Goal: Check status: Check status

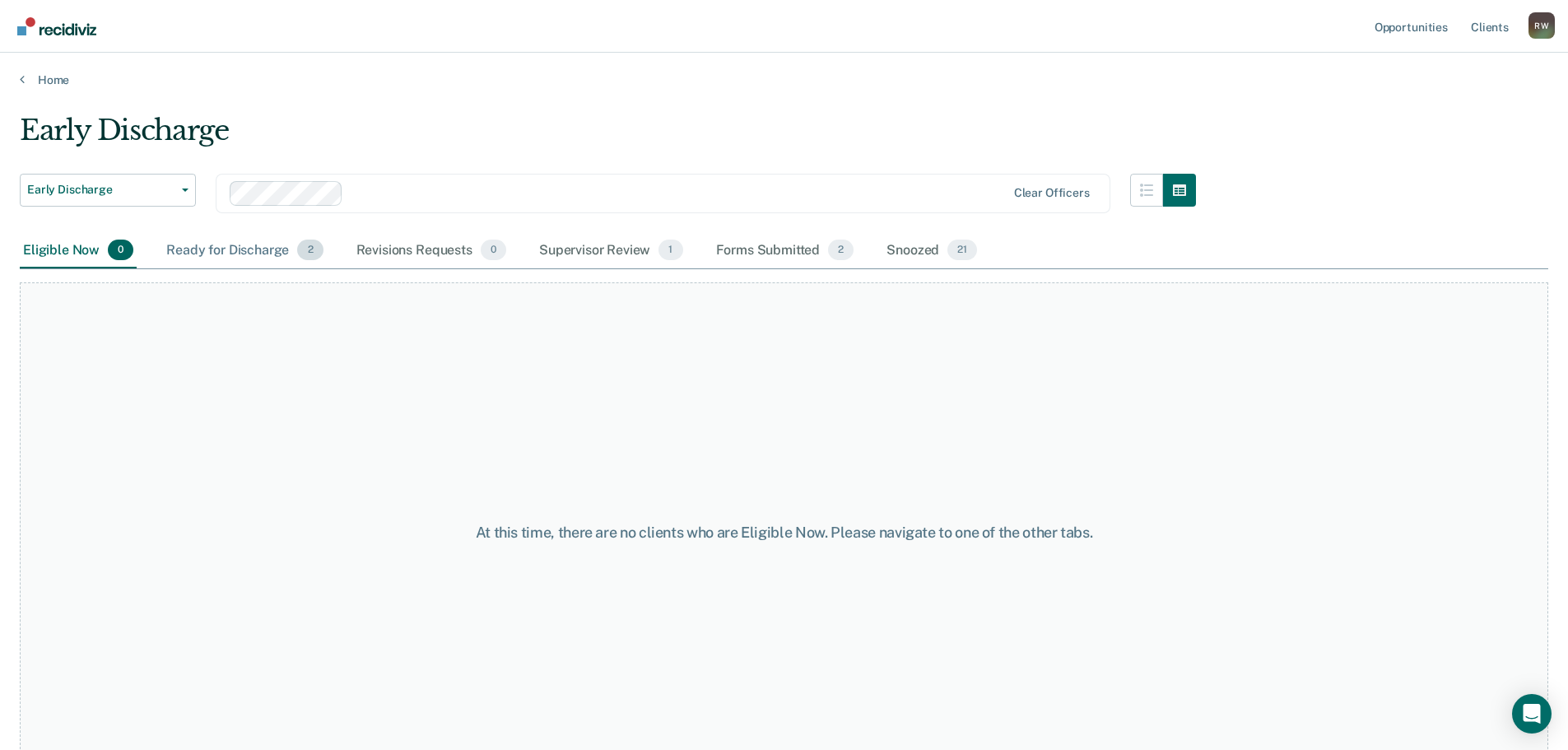
click at [263, 249] on div "Ready for Discharge 2" at bounding box center [244, 251] width 163 height 36
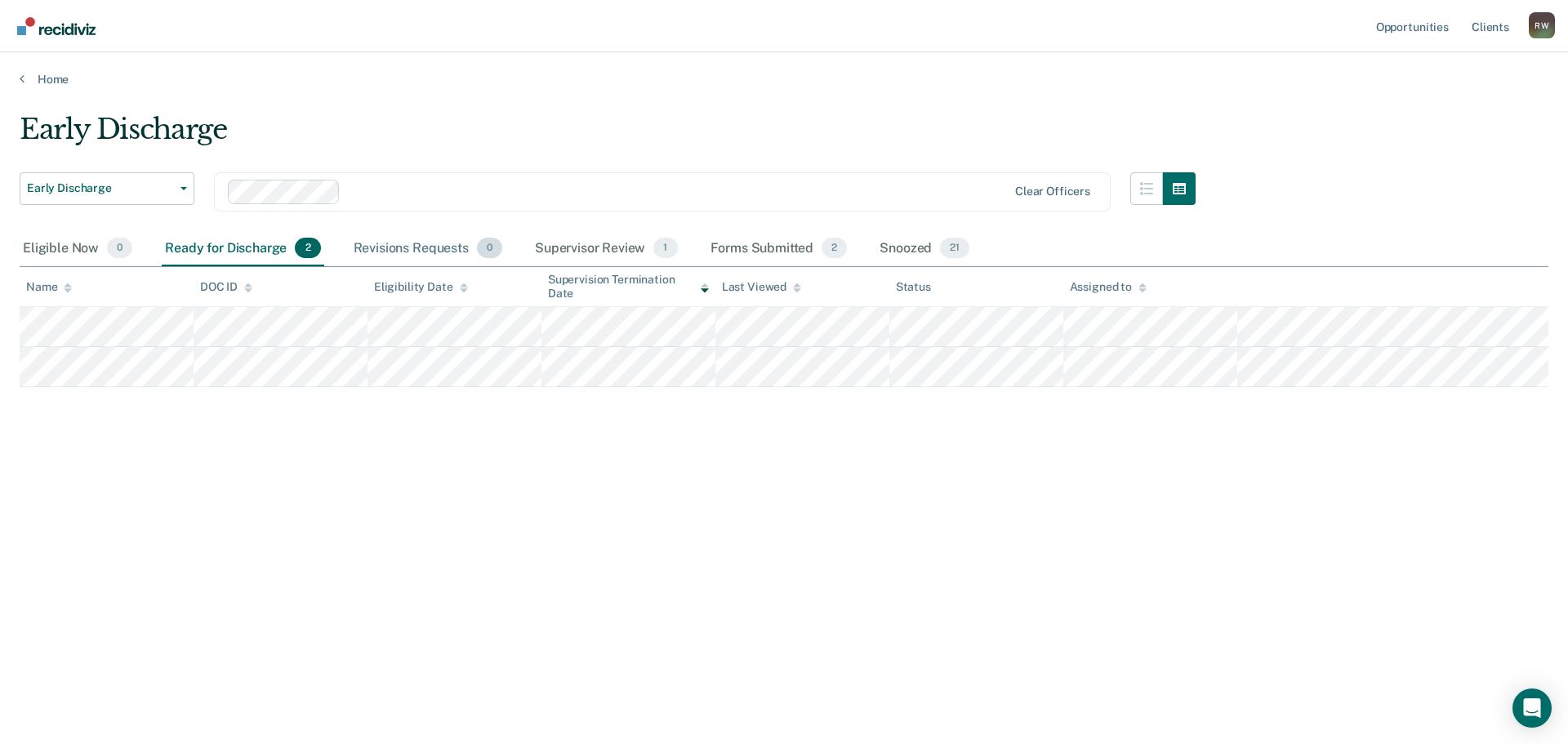
click at [427, 253] on div "Revisions Requests 0" at bounding box center [428, 249] width 155 height 36
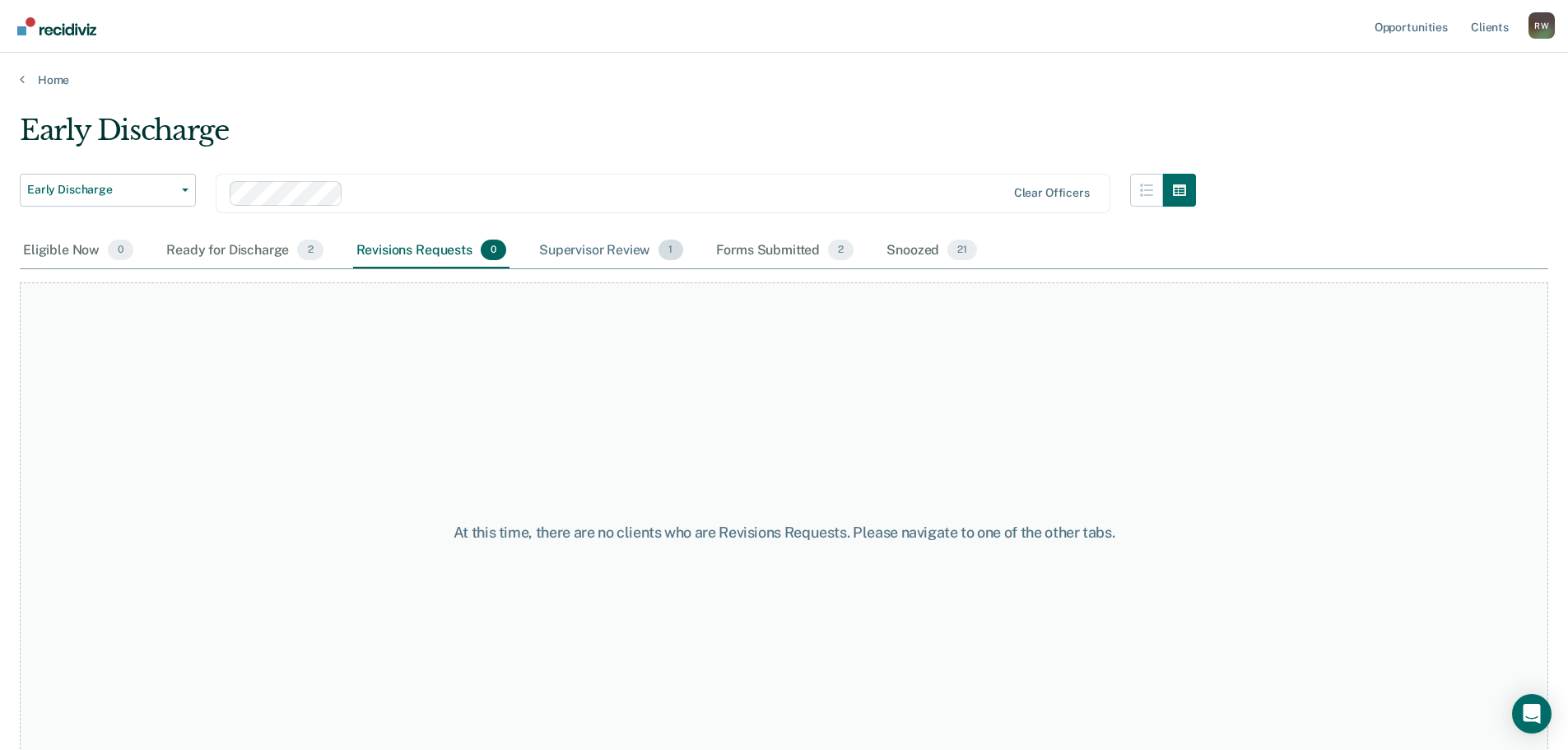
click at [592, 243] on div "Supervisor Review 1" at bounding box center [611, 251] width 150 height 36
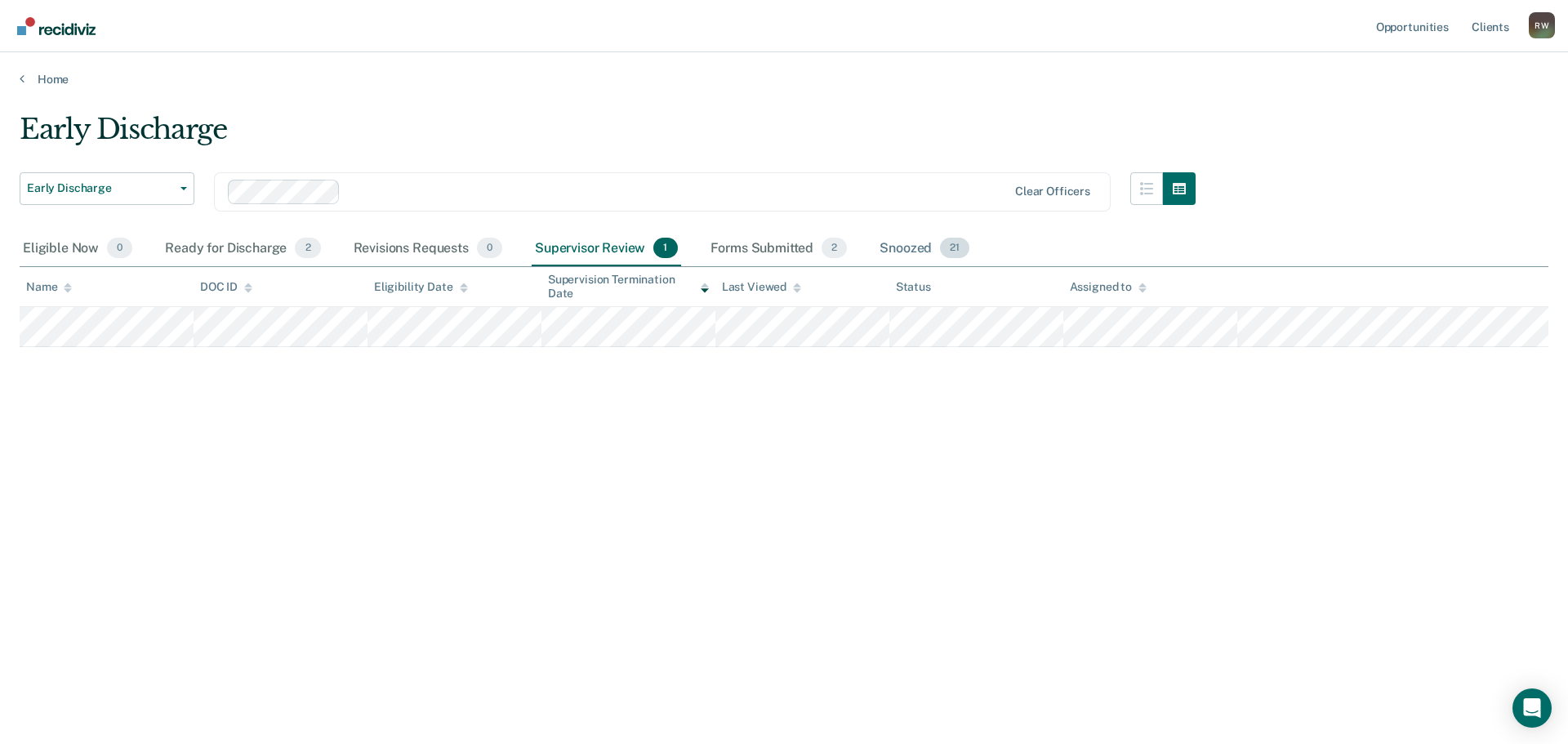
click at [894, 238] on div "Snoozed 21" at bounding box center [924, 249] width 97 height 36
